Goal: Check status

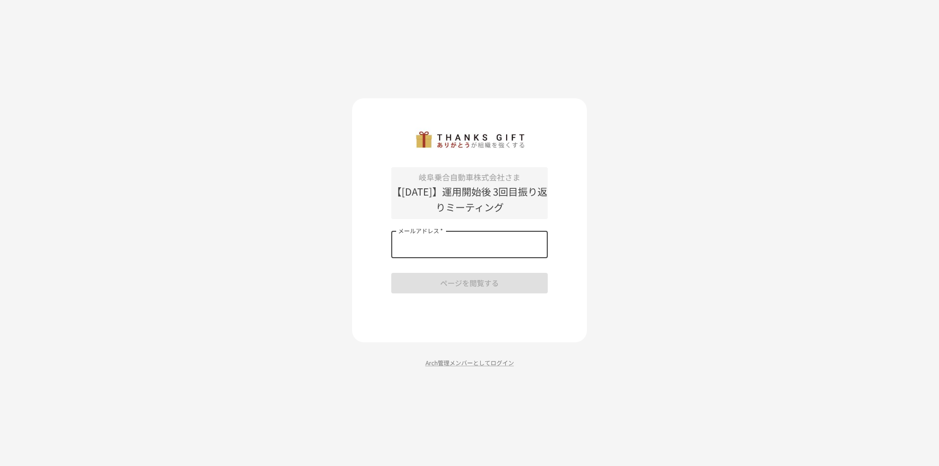
click at [432, 250] on input "メールアドレス   *" at bounding box center [469, 244] width 156 height 27
type input "**********"
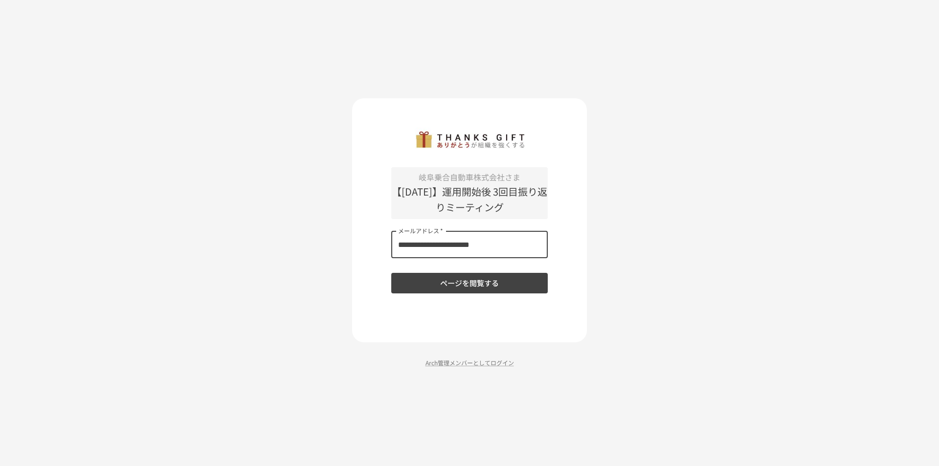
click at [468, 284] on button "ページを閲覧する" at bounding box center [469, 283] width 156 height 21
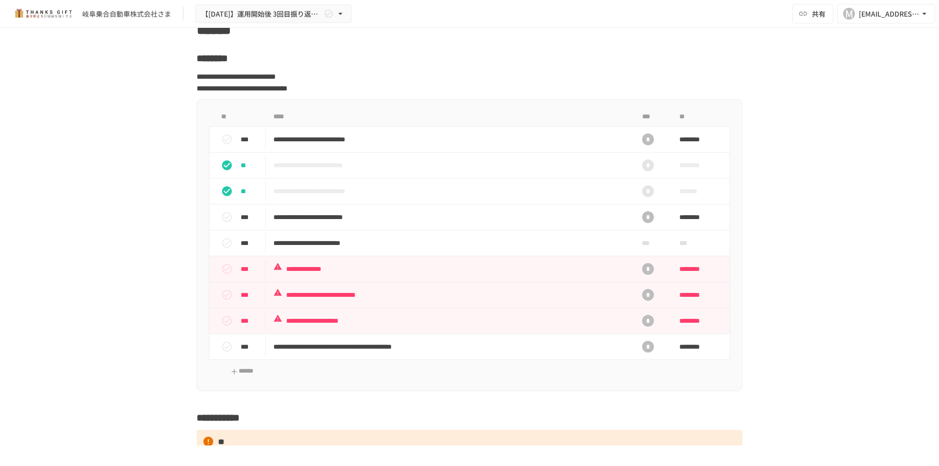
scroll to position [5573, 0]
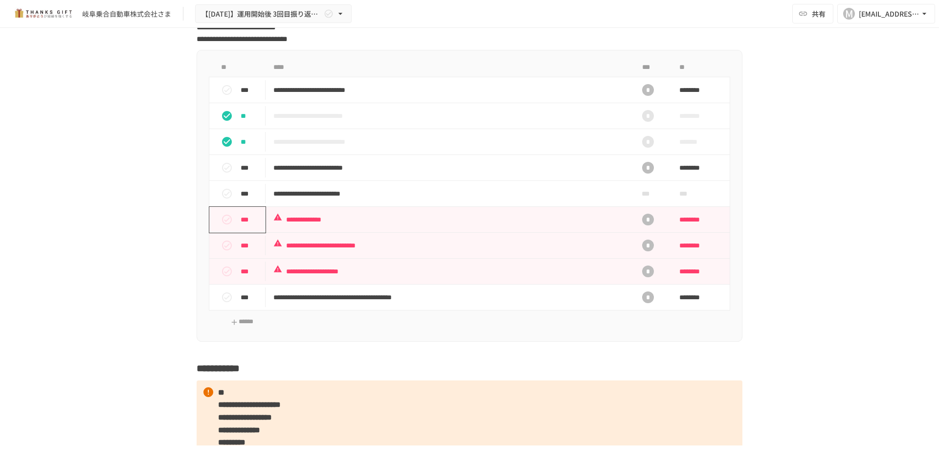
click at [223, 225] on icon "status" at bounding box center [227, 220] width 12 height 12
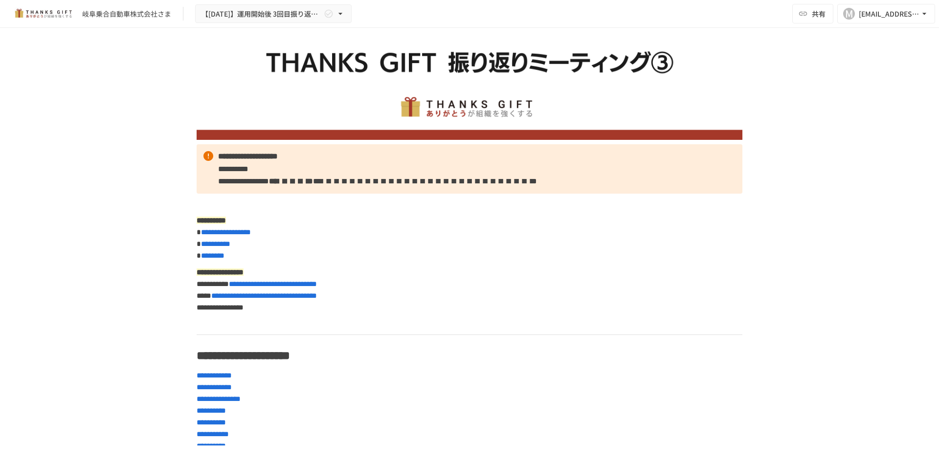
scroll to position [0, 0]
